Goal: Task Accomplishment & Management: Manage account settings

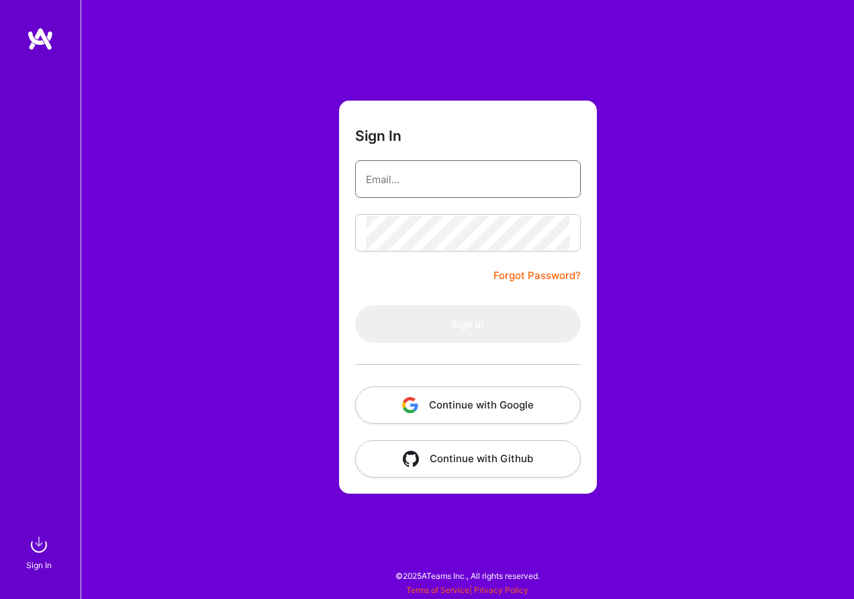
type input "[EMAIL_ADDRESS][DOMAIN_NAME]"
click at [467, 324] on button "Sign In" at bounding box center [467, 324] width 225 height 38
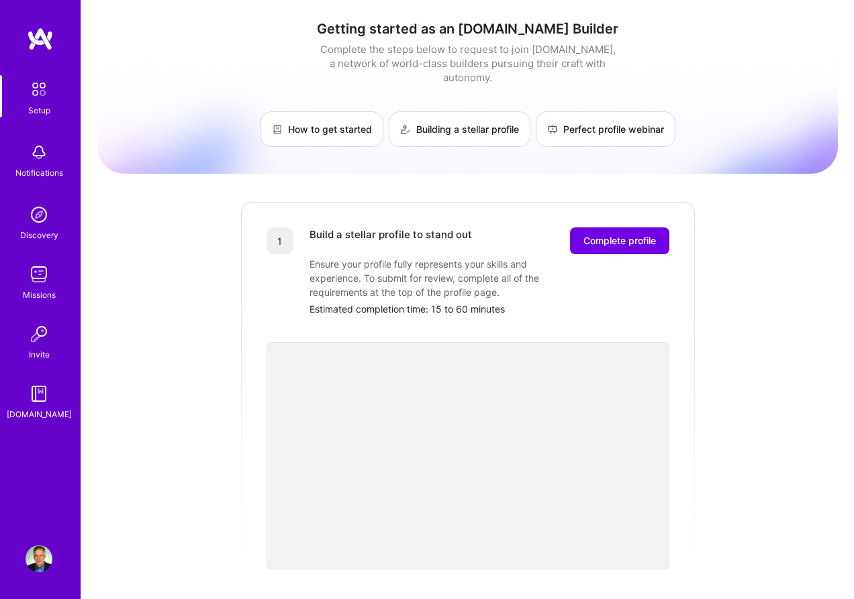
click at [34, 389] on img at bounding box center [38, 393] width 27 height 27
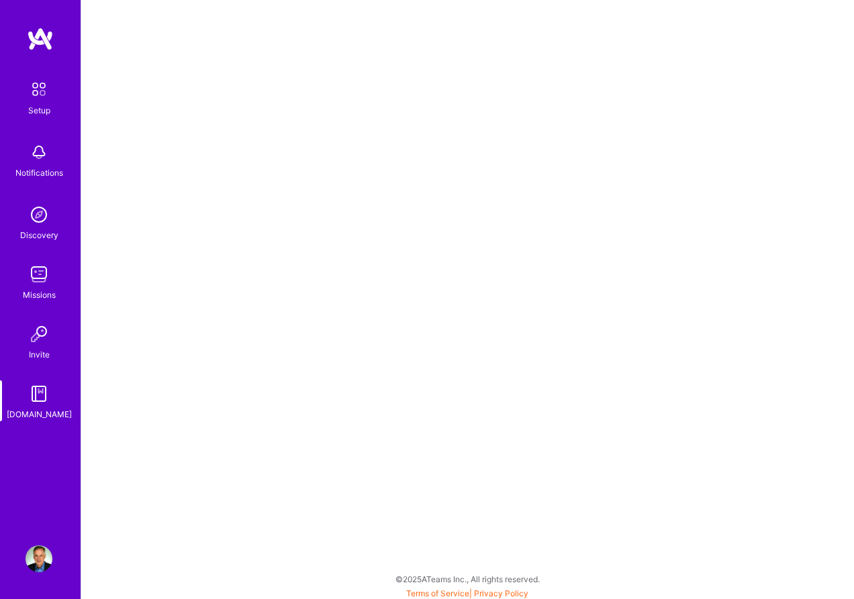
click at [33, 391] on img at bounding box center [38, 393] width 27 height 27
click at [40, 332] on img at bounding box center [38, 334] width 27 height 27
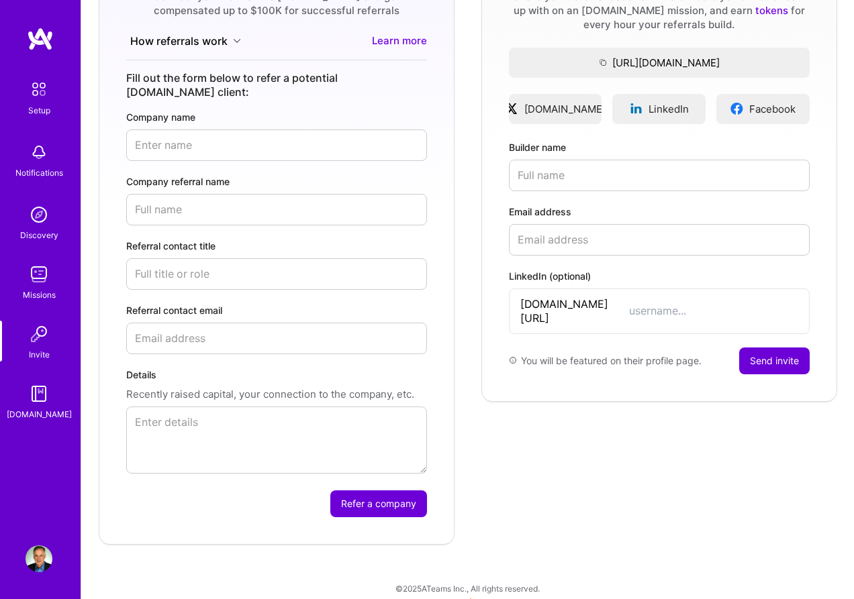
scroll to position [201, 1]
click at [38, 150] on img at bounding box center [38, 152] width 27 height 27
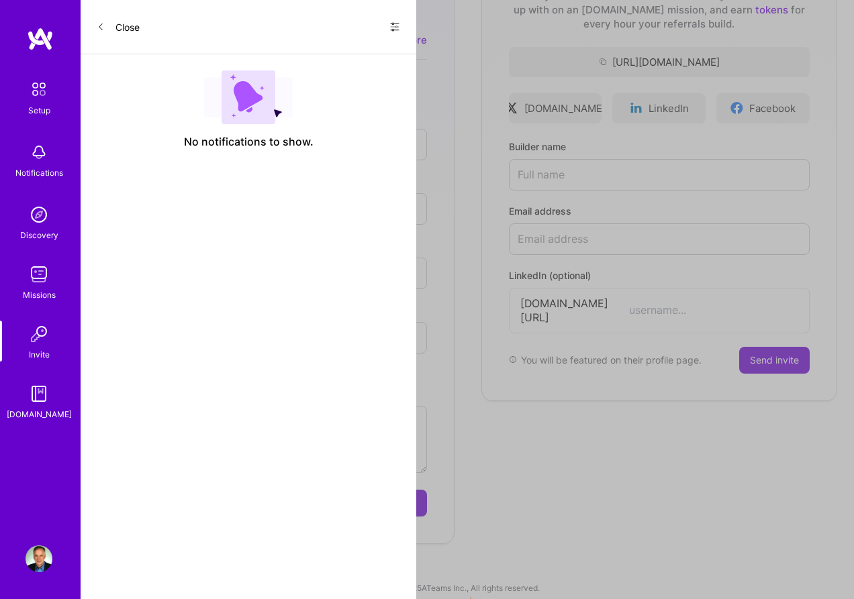
scroll to position [201, 0]
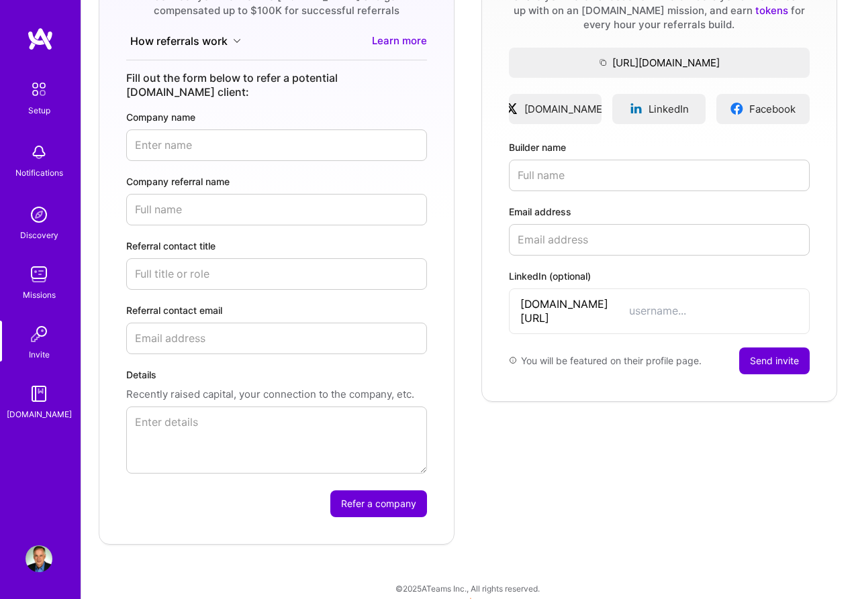
click at [38, 219] on img at bounding box center [38, 214] width 27 height 27
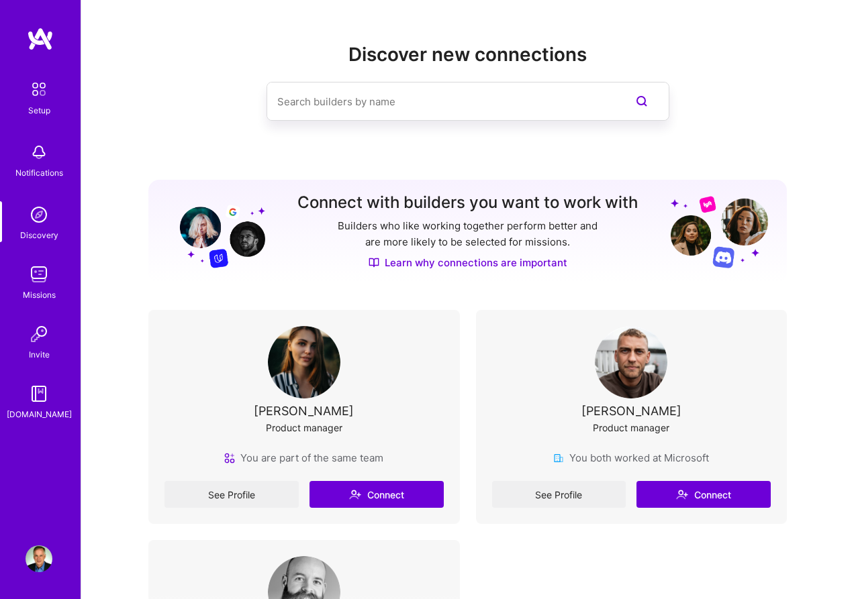
click at [354, 99] on div "Discover new connections Connect with builders you want to work with Builders w…" at bounding box center [467, 399] width 638 height 711
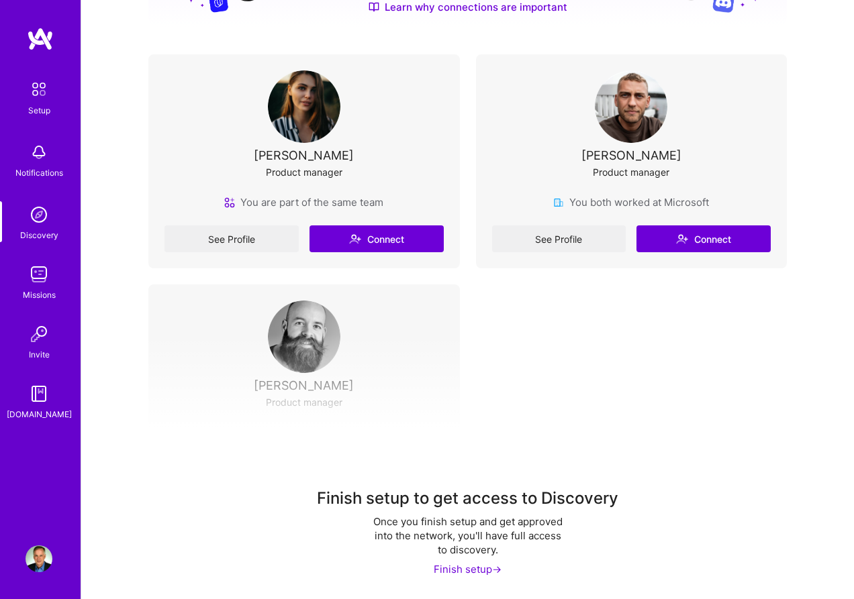
scroll to position [255, 0]
click at [479, 572] on div "Finish setup ->" at bounding box center [467, 570] width 68 height 14
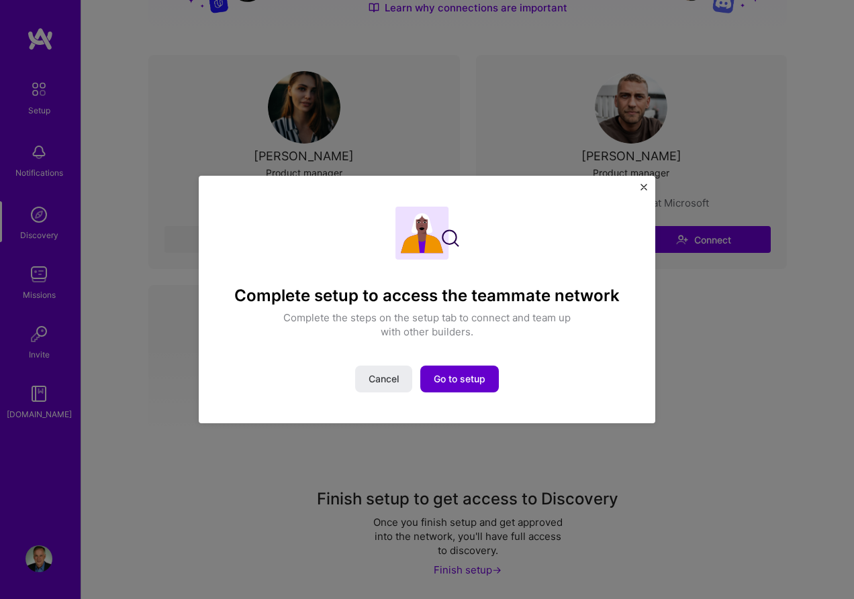
click at [456, 382] on span "Go to setup" at bounding box center [459, 378] width 52 height 13
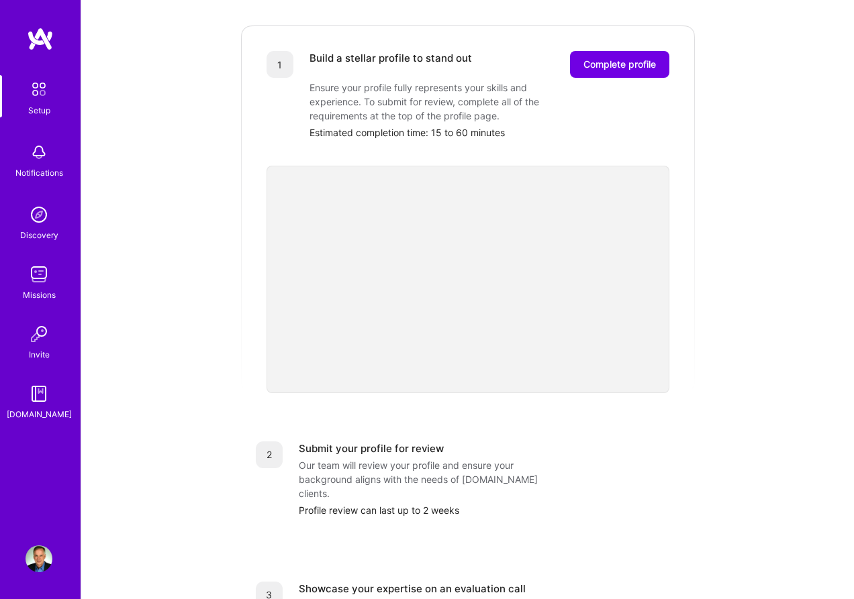
scroll to position [166, 0]
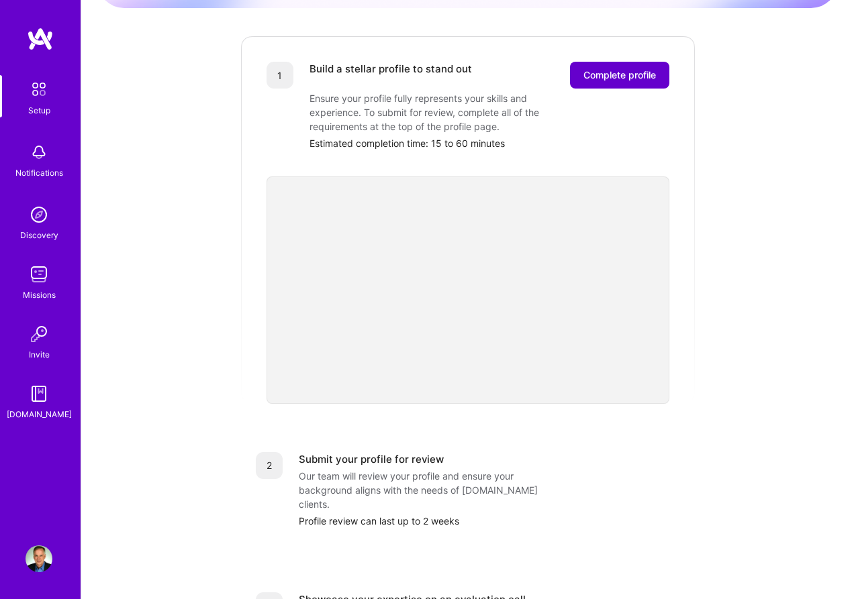
click at [599, 68] on span "Complete profile" at bounding box center [619, 74] width 72 height 13
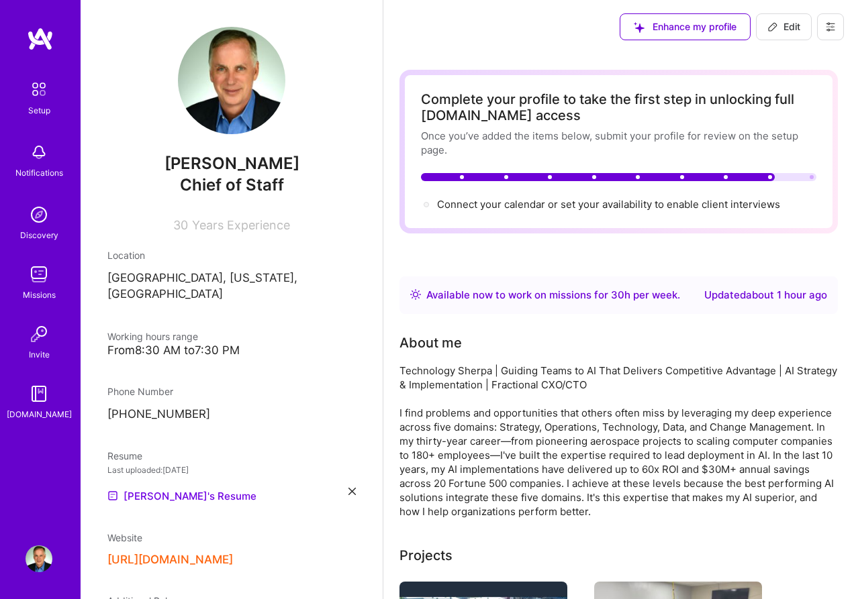
click at [547, 296] on div "Available now to work on missions for 30 h per week ." at bounding box center [553, 295] width 254 height 16
click at [644, 294] on div "Available now to work on missions for 30 h per week ." at bounding box center [553, 295] width 254 height 16
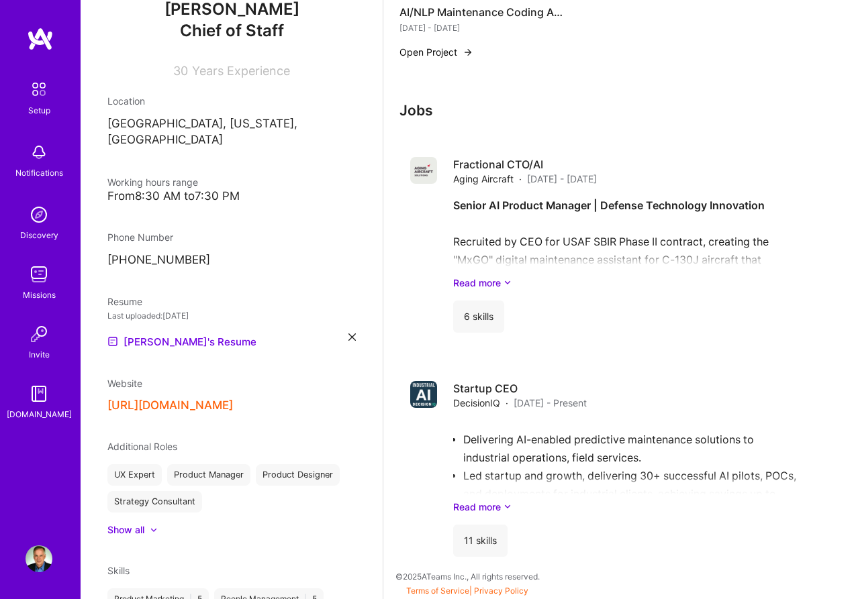
scroll to position [162, 0]
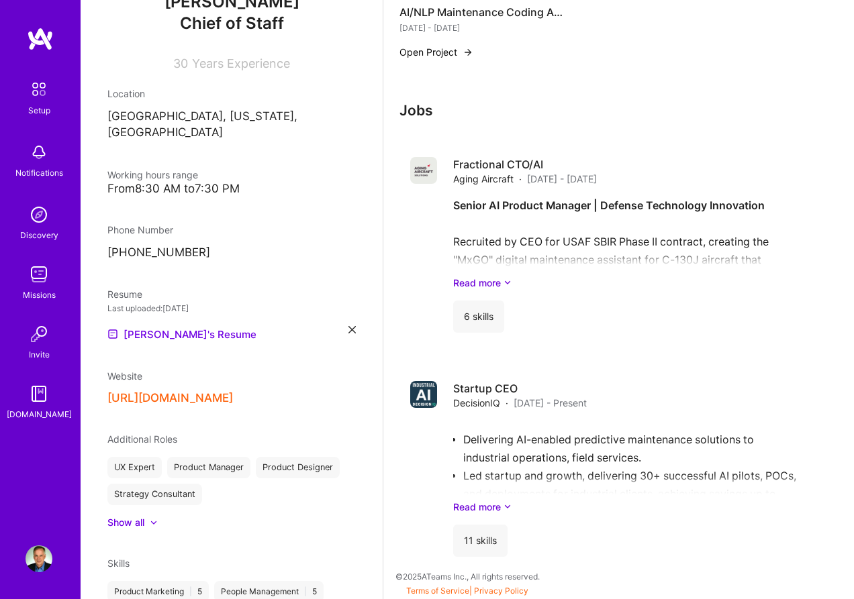
click at [219, 391] on button "[URL][DOMAIN_NAME]" at bounding box center [169, 398] width 125 height 14
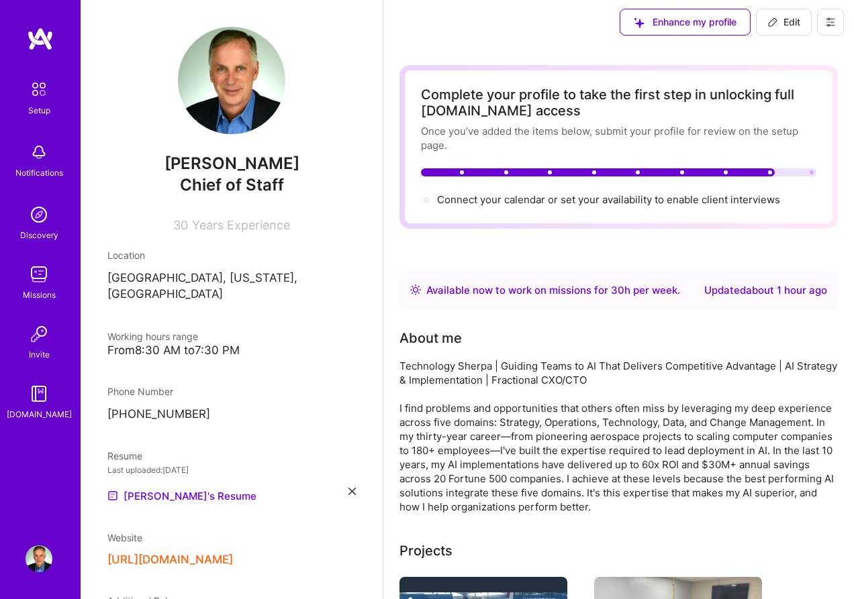
scroll to position [5, 1]
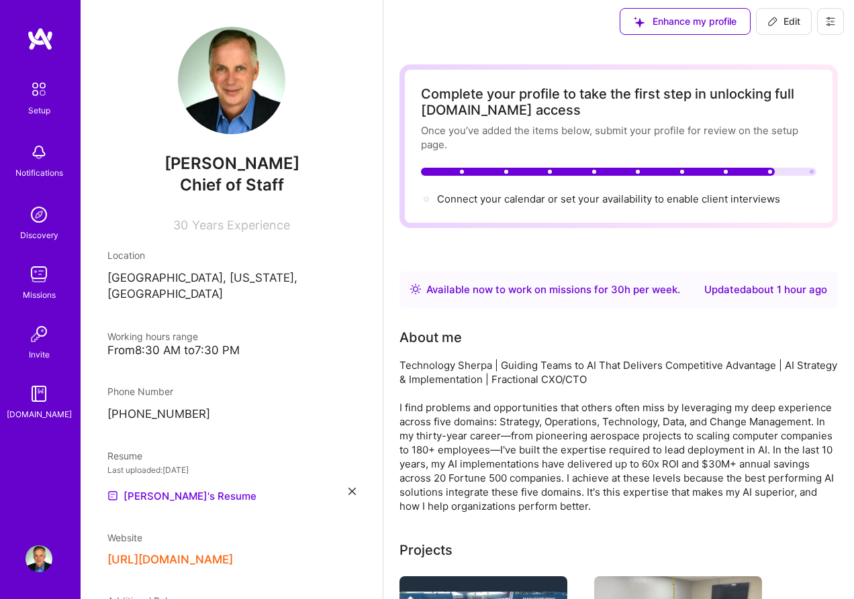
click at [801, 20] on button "Edit" at bounding box center [784, 21] width 56 height 27
select select "US"
select select "Right Now"
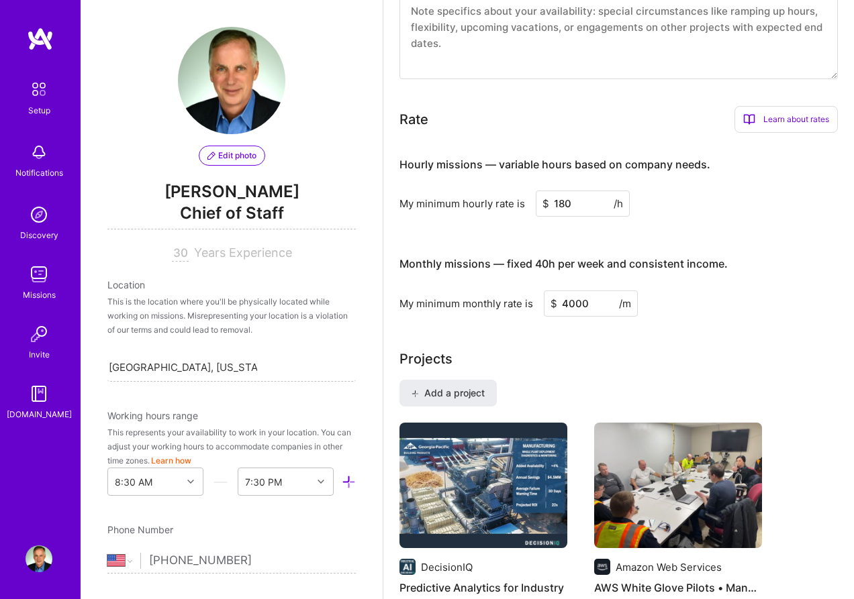
scroll to position [764, 1]
click at [261, 207] on span "Chief of Staff" at bounding box center [231, 216] width 248 height 28
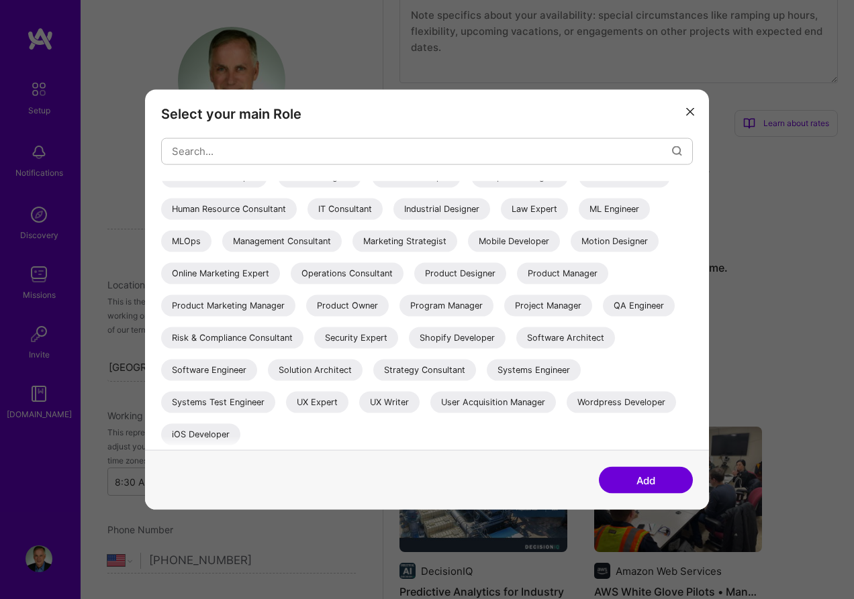
scroll to position [760, 0]
click at [517, 284] on div "Product Manager" at bounding box center [562, 272] width 91 height 21
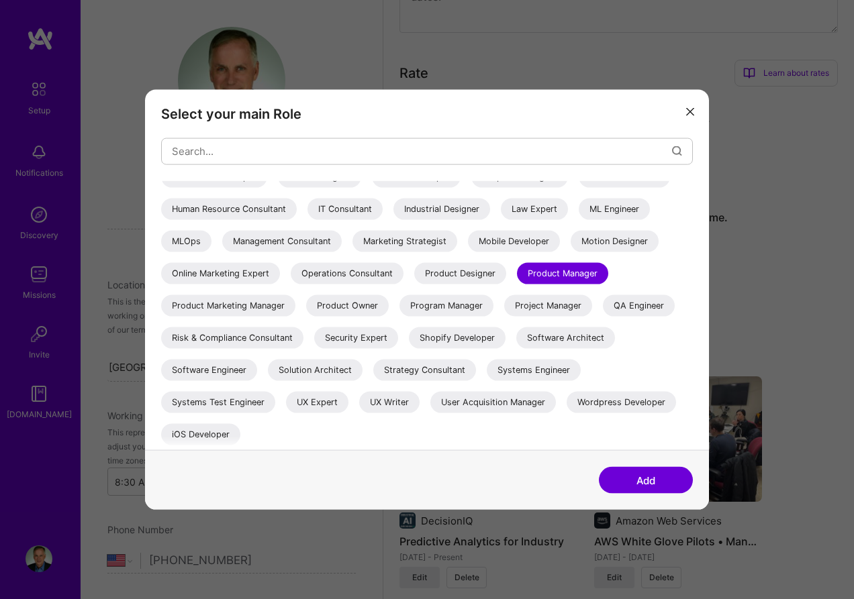
scroll to position [807, 0]
click at [636, 479] on button "Add" at bounding box center [646, 480] width 94 height 27
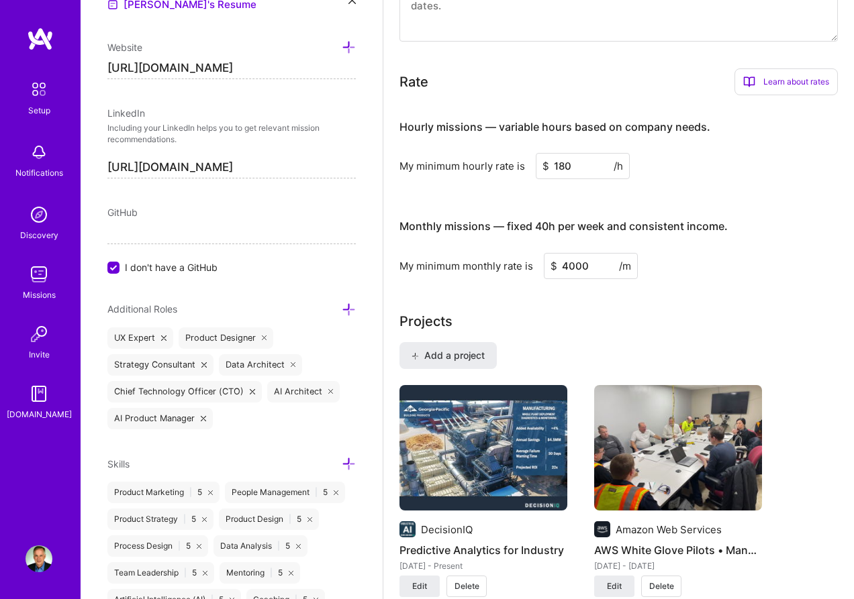
scroll to position [645, 0]
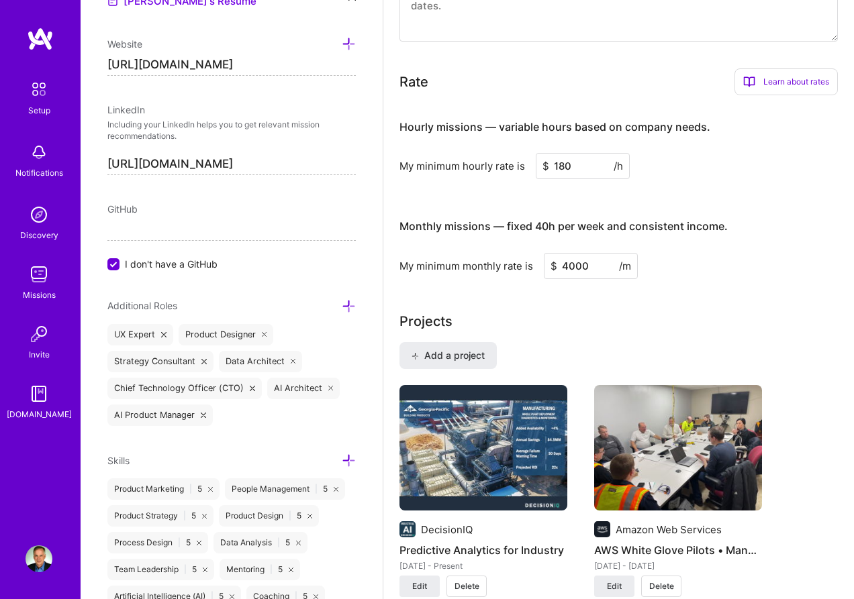
click at [148, 64] on input "[URL][DOMAIN_NAME]" at bounding box center [231, 64] width 248 height 21
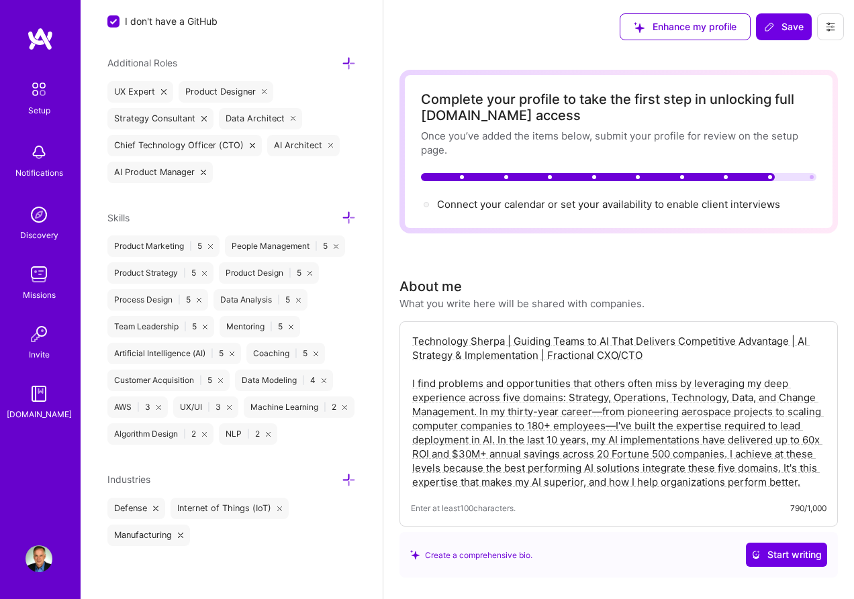
scroll to position [0, 0]
type input "[URL][DOMAIN_NAME]"
click at [766, 26] on icon at bounding box center [769, 26] width 11 height 11
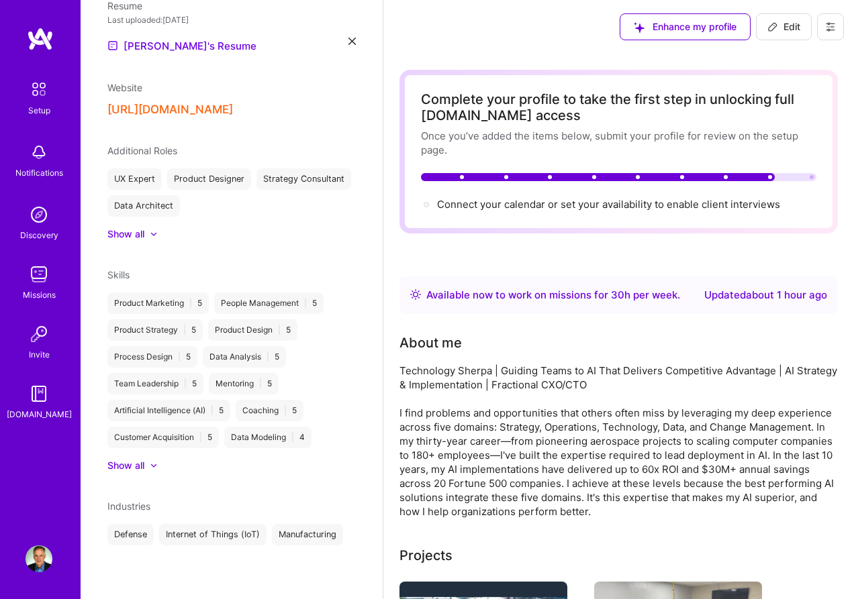
scroll to position [433, 0]
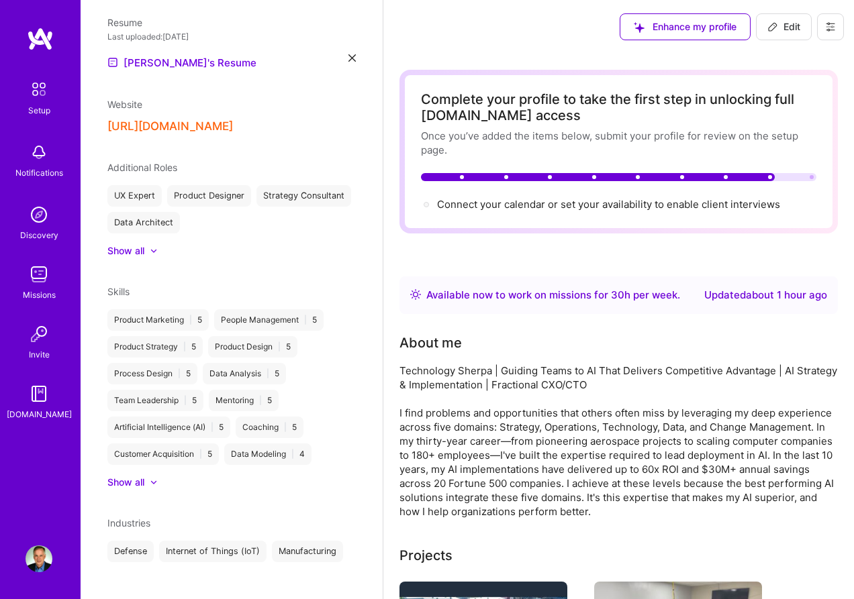
click at [831, 25] on icon at bounding box center [830, 26] width 11 height 11
click at [798, 52] on button "Settings" at bounding box center [793, 57] width 101 height 34
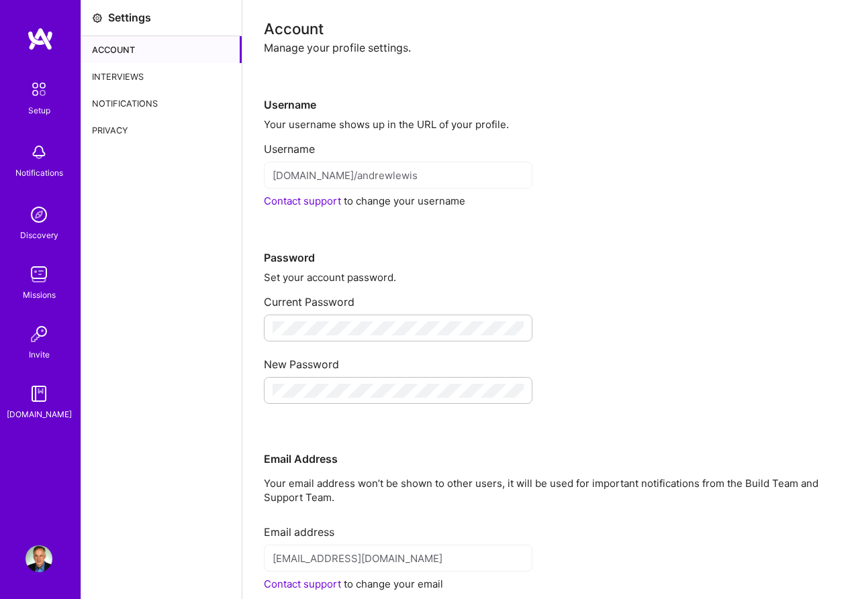
scroll to position [1, 0]
click at [142, 74] on div "Interviews" at bounding box center [161, 75] width 160 height 27
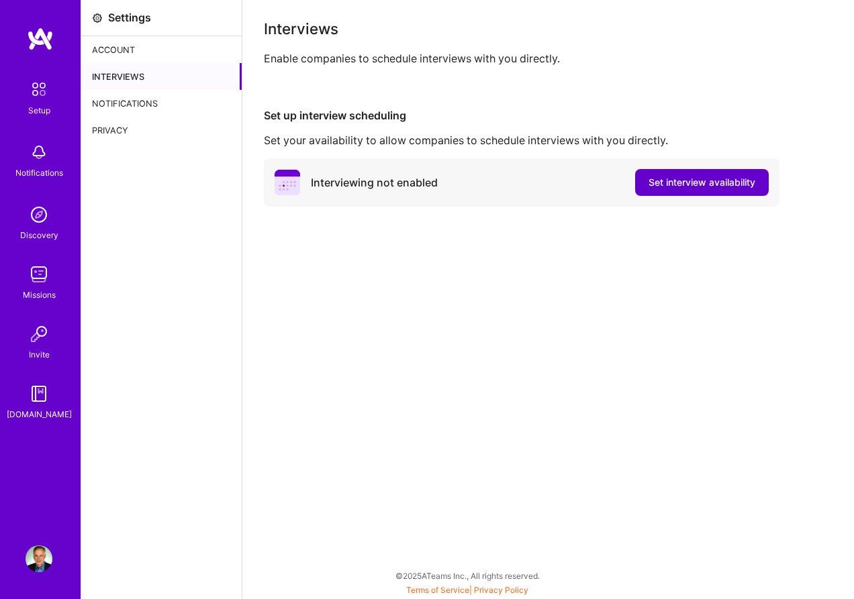
click at [644, 178] on button "Set interview availability" at bounding box center [702, 182] width 134 height 27
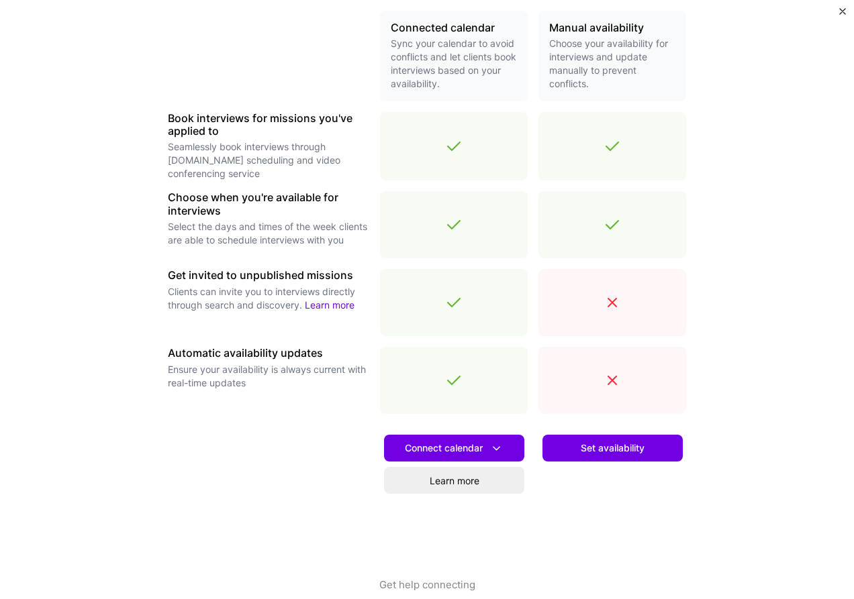
scroll to position [344, 0]
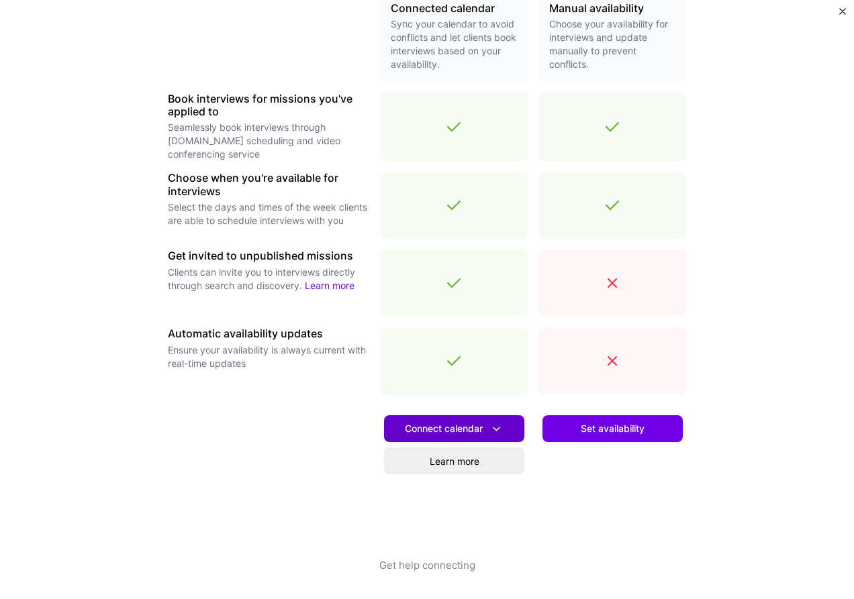
click at [480, 416] on button "Connect calendar" at bounding box center [454, 428] width 140 height 27
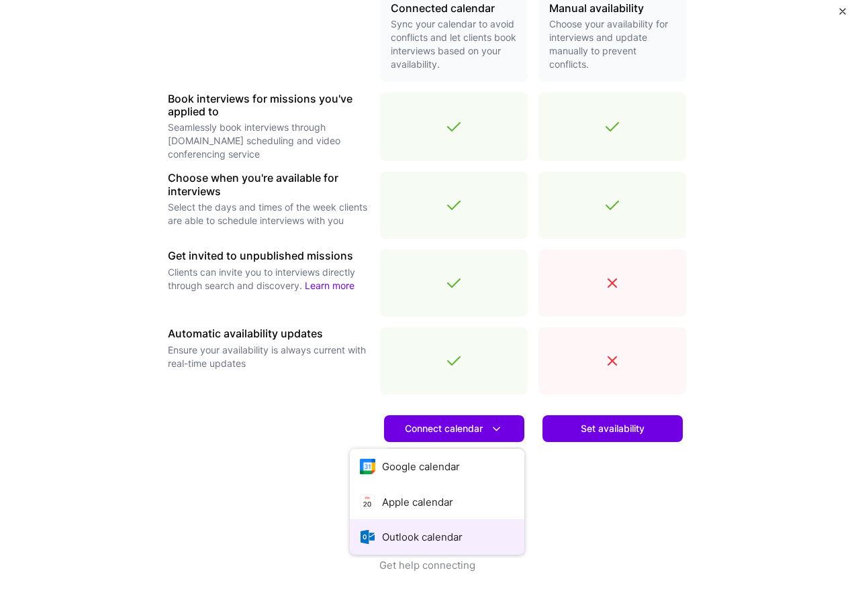
click at [425, 525] on button "Outlook calendar" at bounding box center [437, 537] width 174 height 36
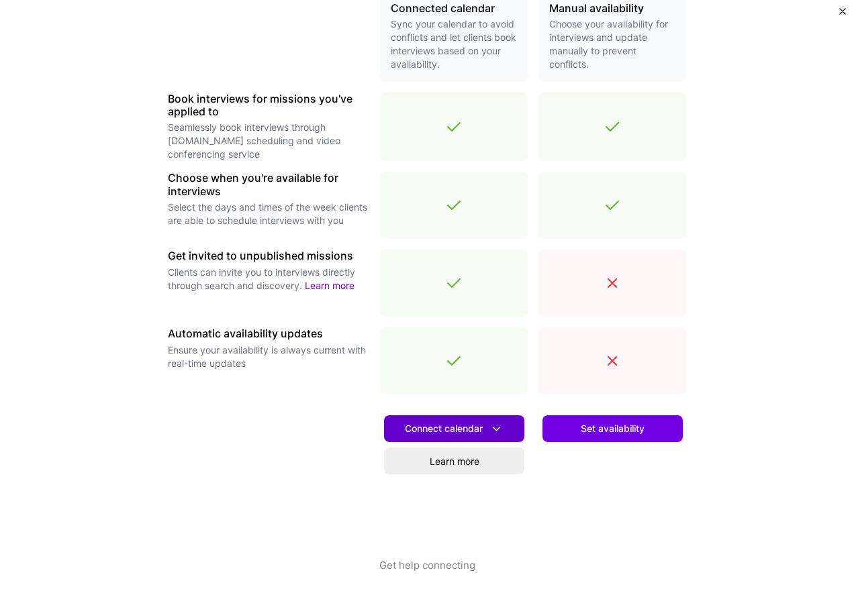
click at [477, 421] on button "Connect calendar" at bounding box center [454, 428] width 140 height 27
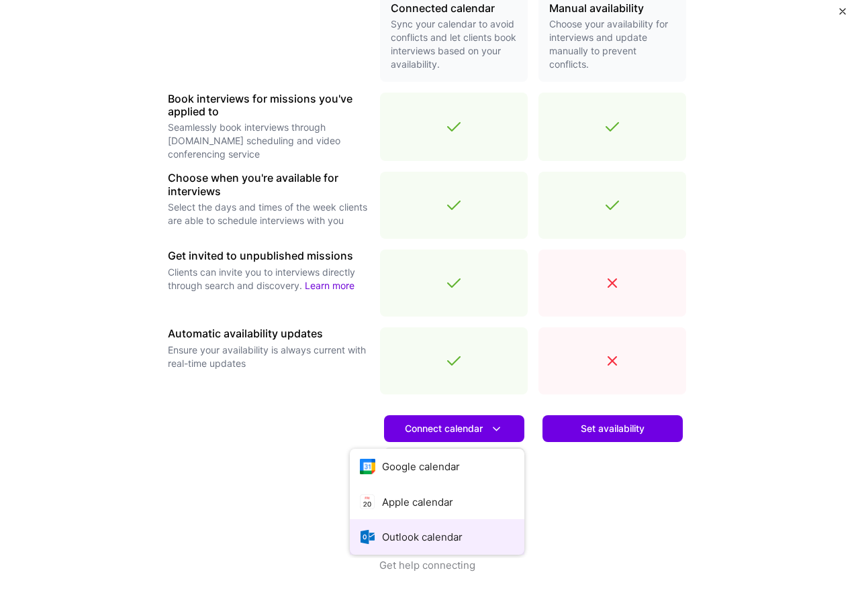
click at [458, 527] on button "Outlook calendar" at bounding box center [437, 537] width 174 height 36
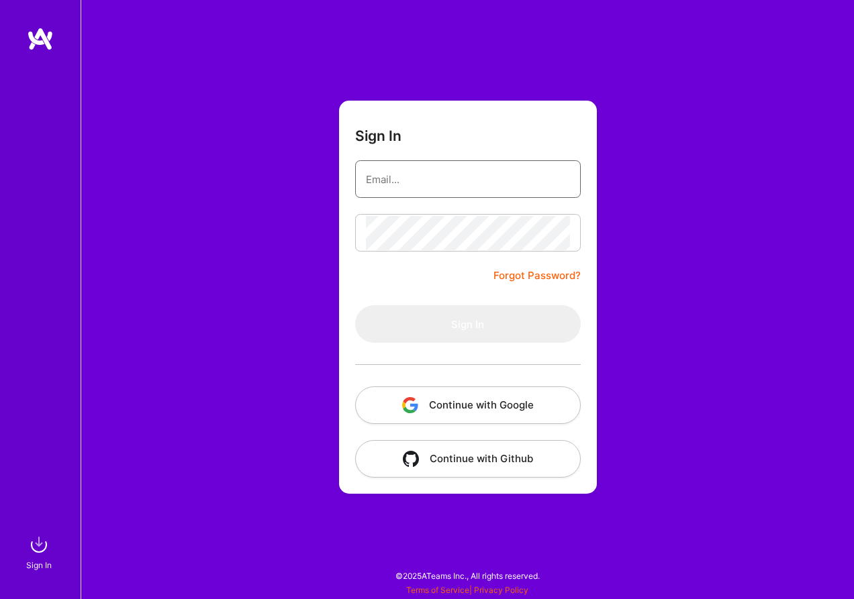
type input "[EMAIL_ADDRESS][DOMAIN_NAME]"
click at [467, 324] on button "Sign In" at bounding box center [467, 324] width 225 height 38
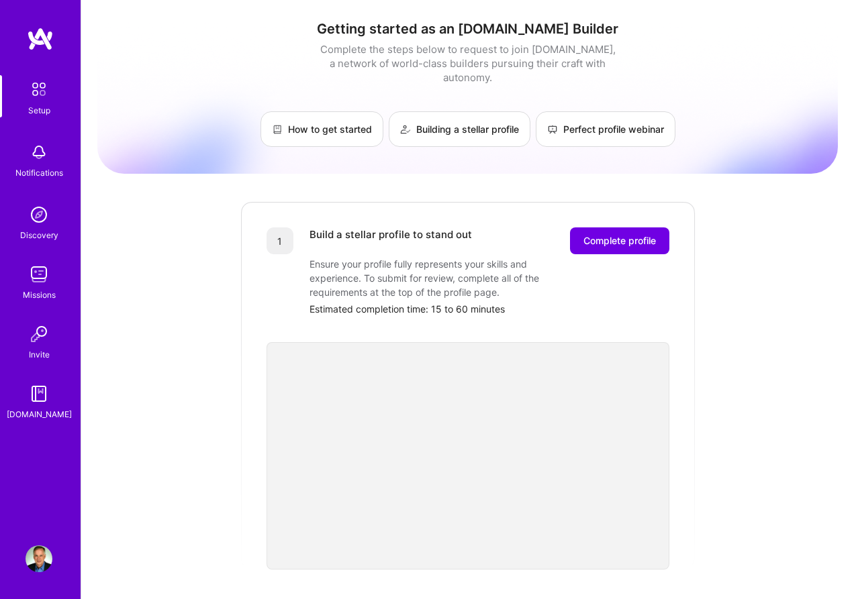
click at [40, 85] on img at bounding box center [39, 89] width 28 height 28
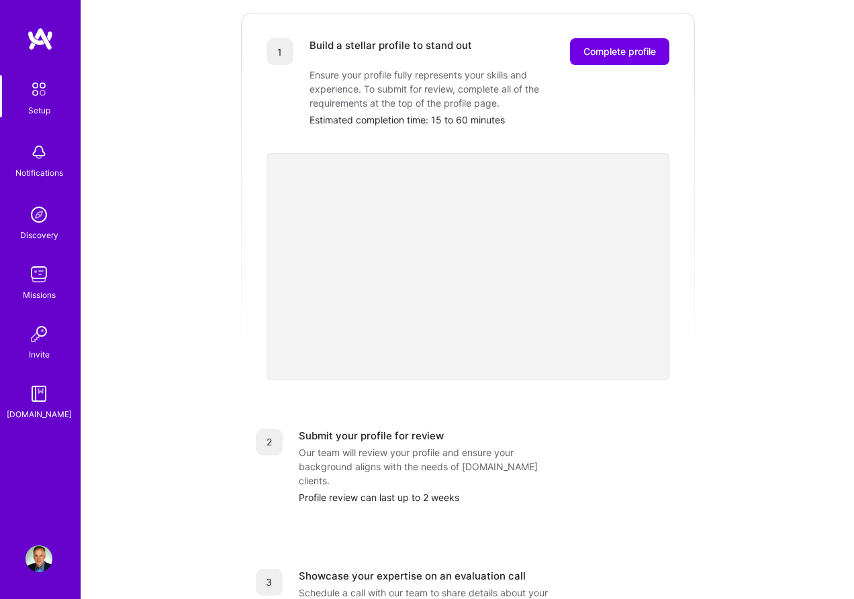
scroll to position [189, 0]
click at [584, 46] on span "Complete profile" at bounding box center [619, 52] width 72 height 13
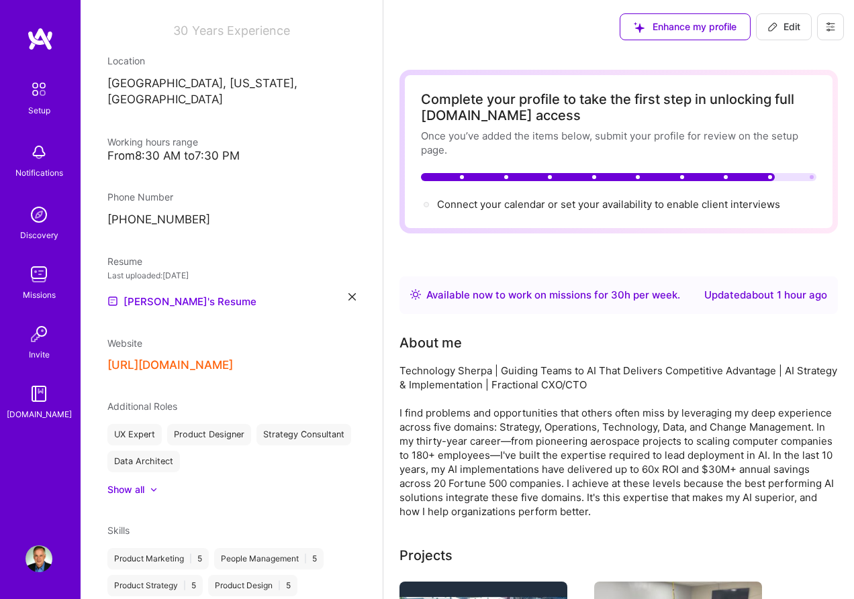
scroll to position [185, 0]
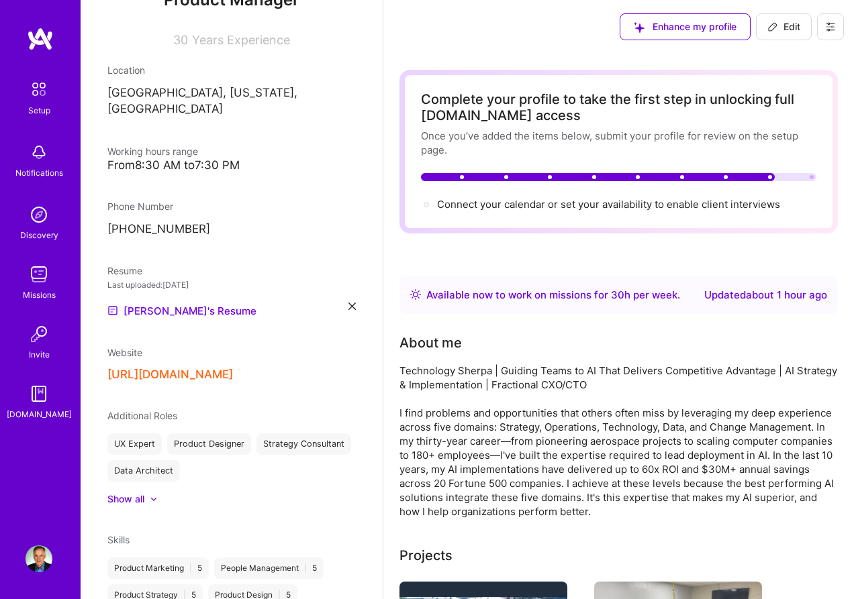
click at [791, 27] on span "Edit" at bounding box center [783, 26] width 33 height 13
select select "US"
select select "Right Now"
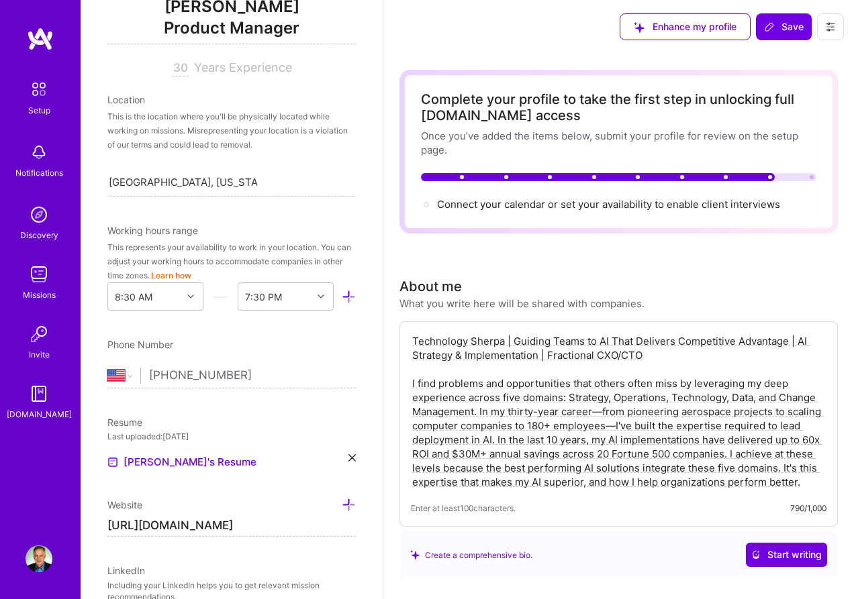
click at [826, 21] on button at bounding box center [830, 26] width 27 height 27
click at [797, 56] on button "Settings" at bounding box center [793, 57] width 101 height 34
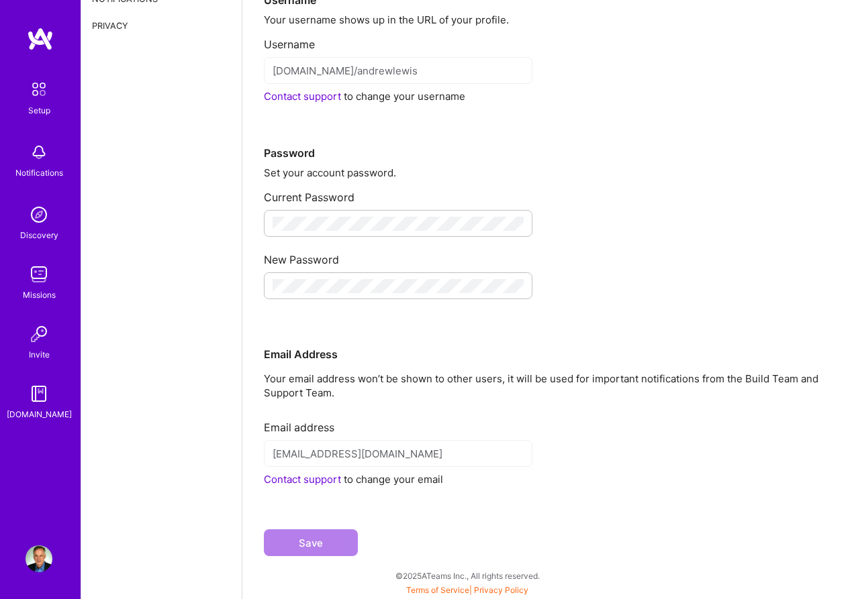
scroll to position [105, 0]
click at [329, 479] on link "Contact support" at bounding box center [302, 479] width 77 height 13
